Goal: Navigation & Orientation: Find specific page/section

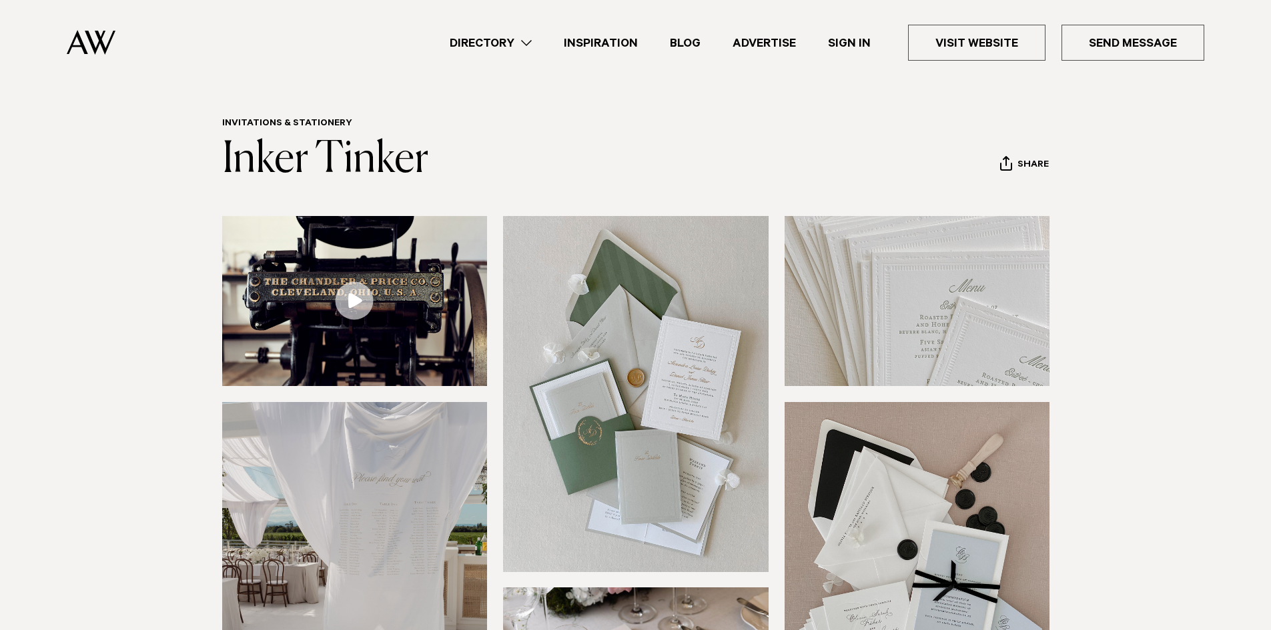
scroll to position [67, 0]
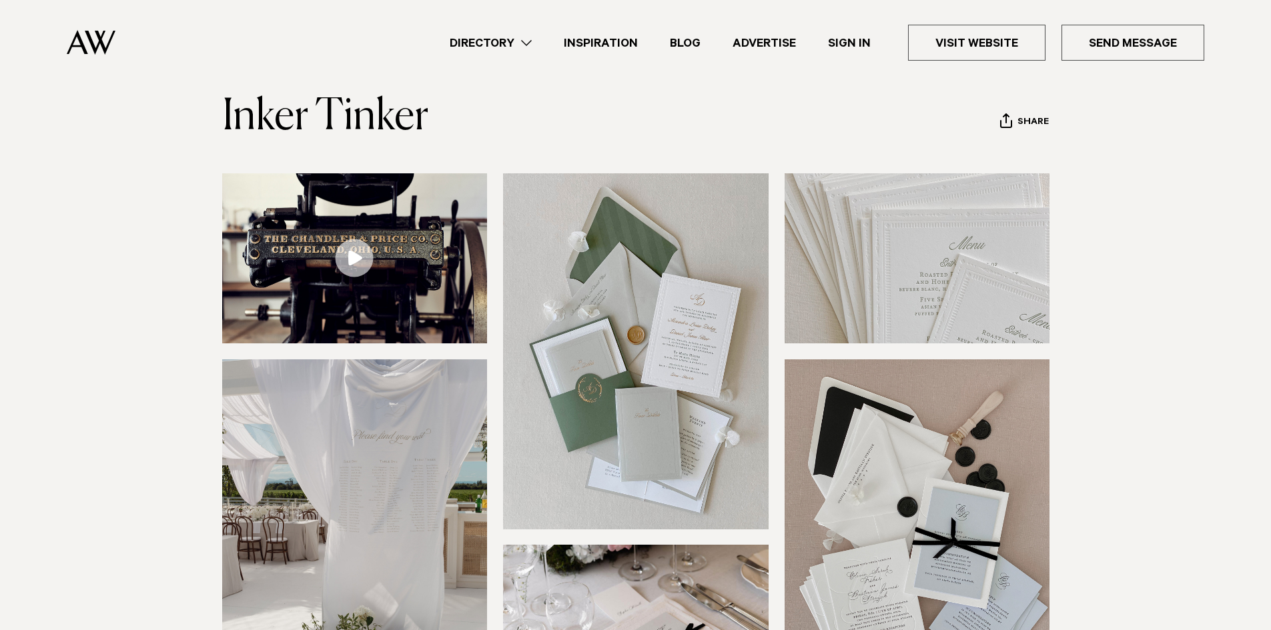
click at [502, 41] on link "Directory" at bounding box center [491, 43] width 114 height 18
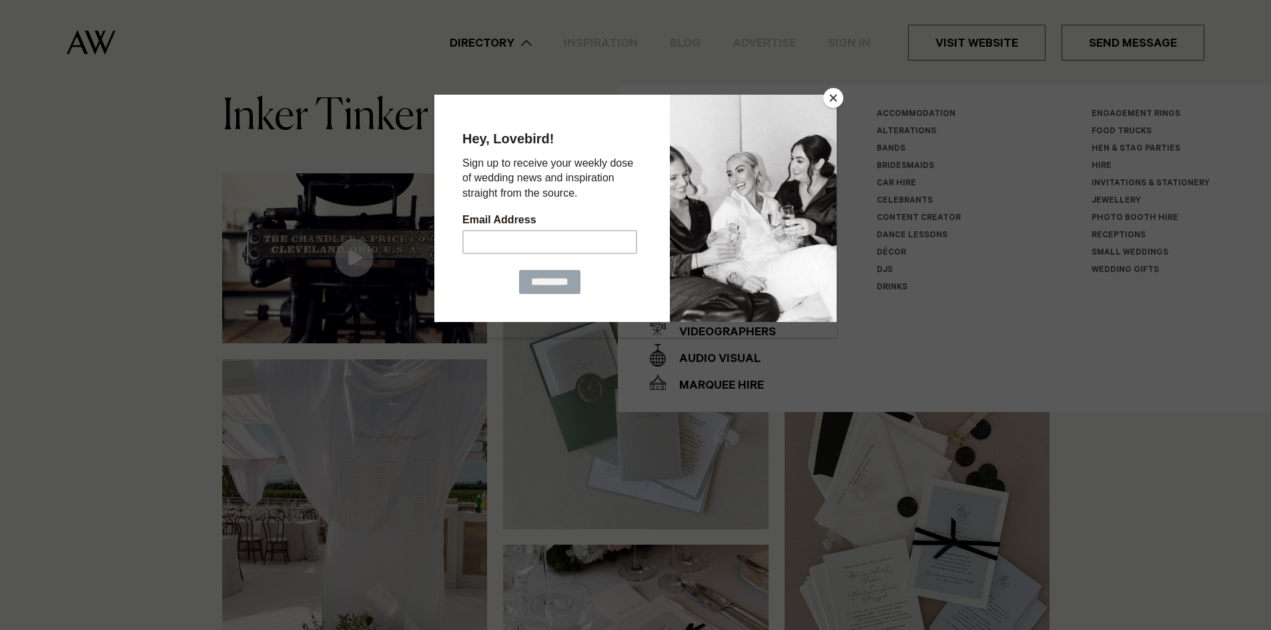
click at [832, 101] on button "Close" at bounding box center [833, 98] width 20 height 20
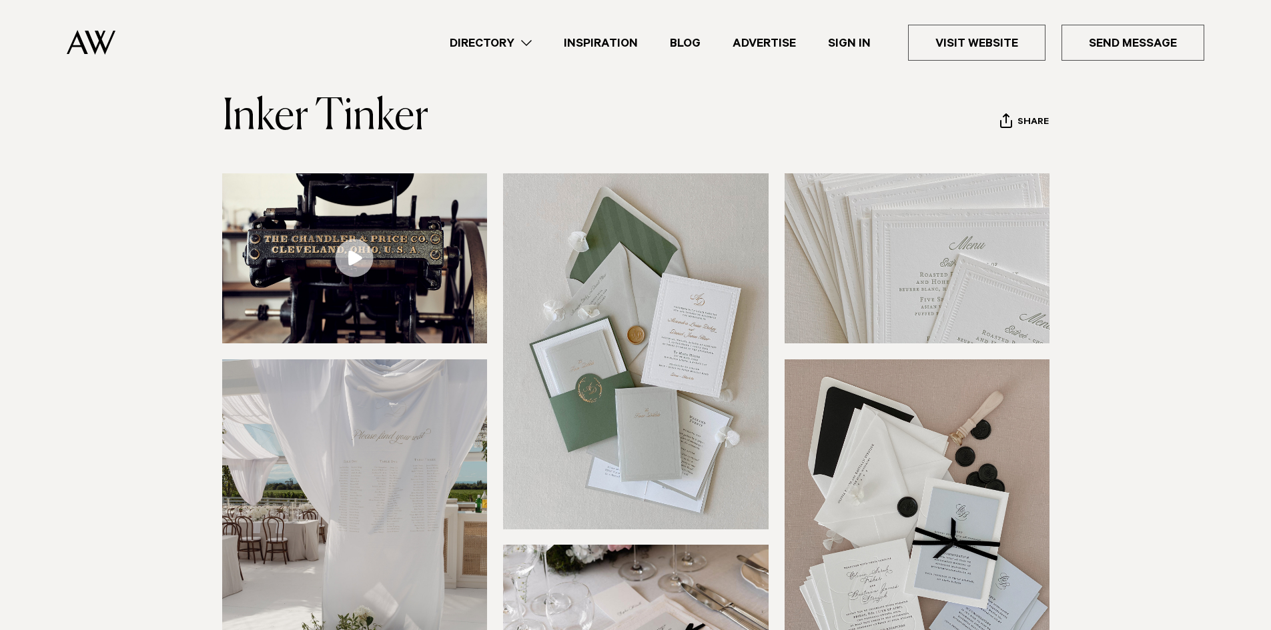
click at [528, 37] on link "Directory" at bounding box center [491, 43] width 114 height 18
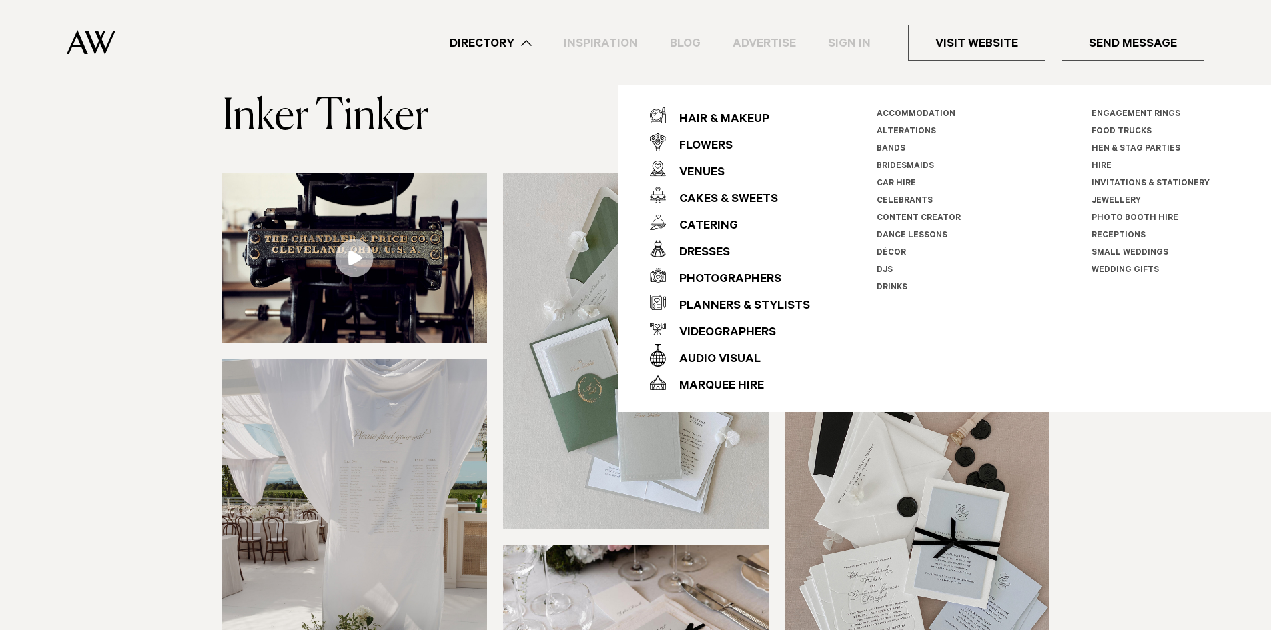
click at [1156, 546] on section at bounding box center [635, 472] width 1271 height 598
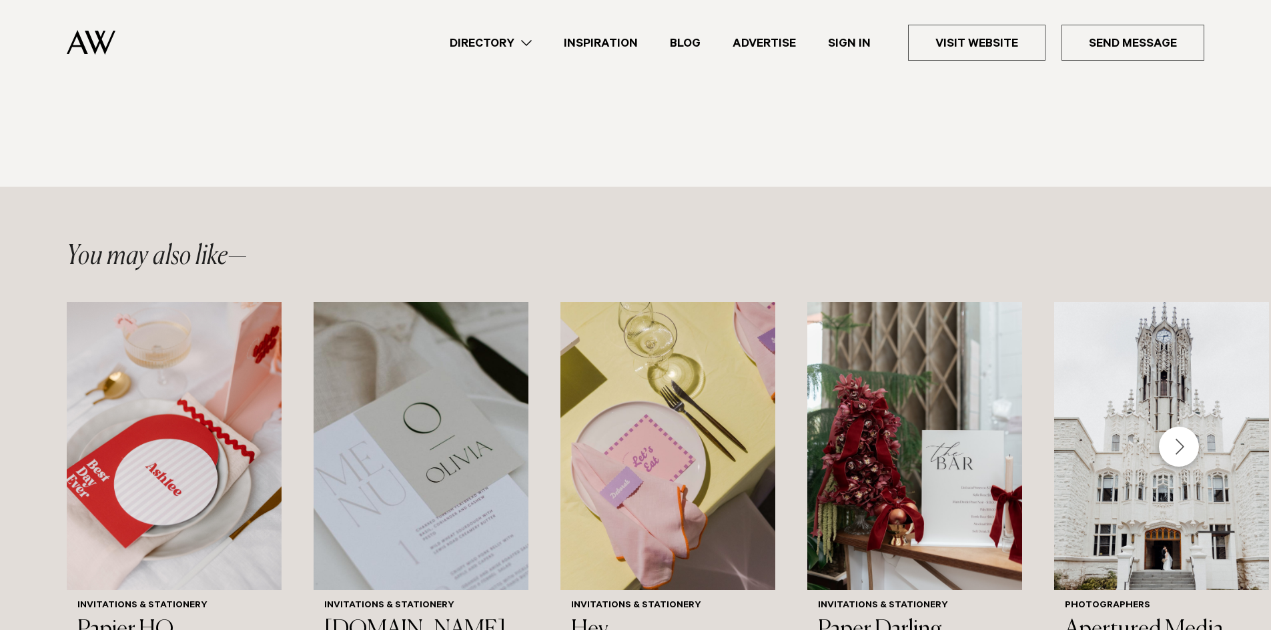
scroll to position [1801, 0]
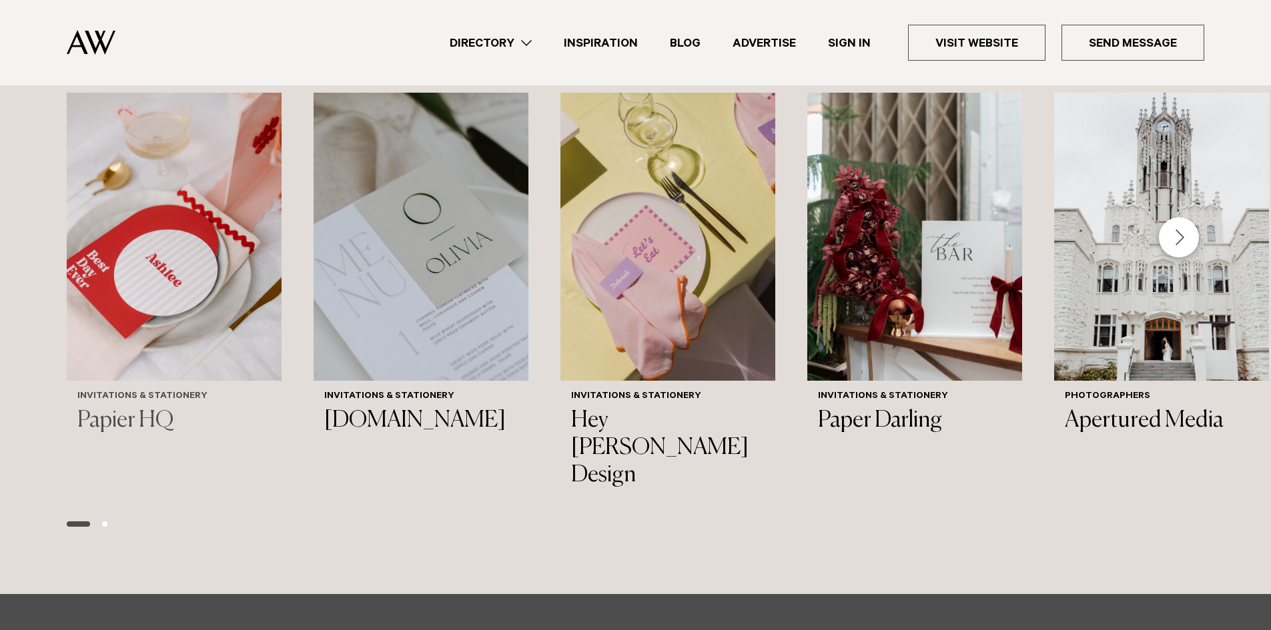
click at [159, 408] on h3 "Papier HQ" at bounding box center [173, 421] width 193 height 27
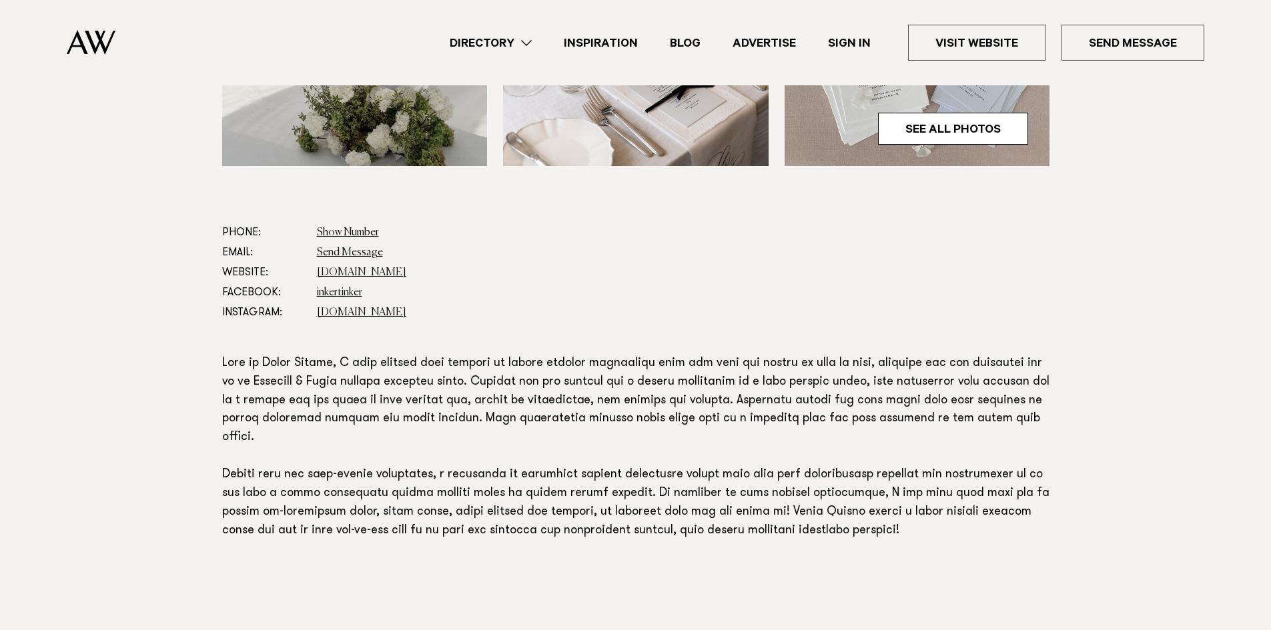
scroll to position [467, 0]
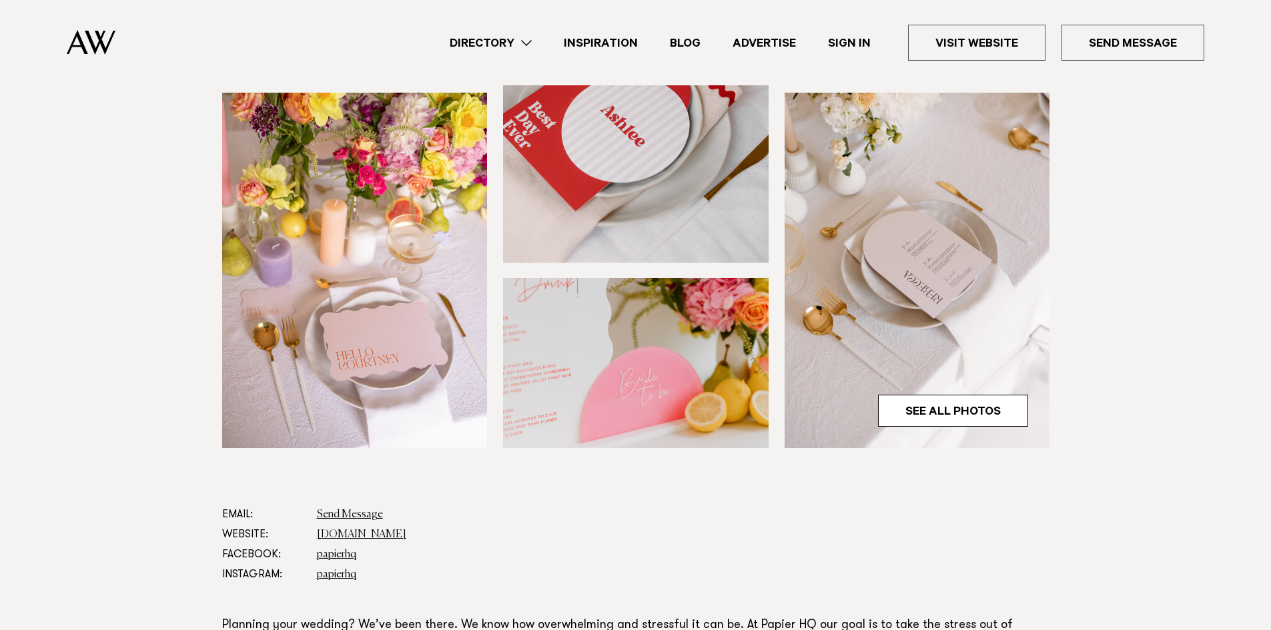
scroll to position [400, 0]
